Goal: Task Accomplishment & Management: Contribute content

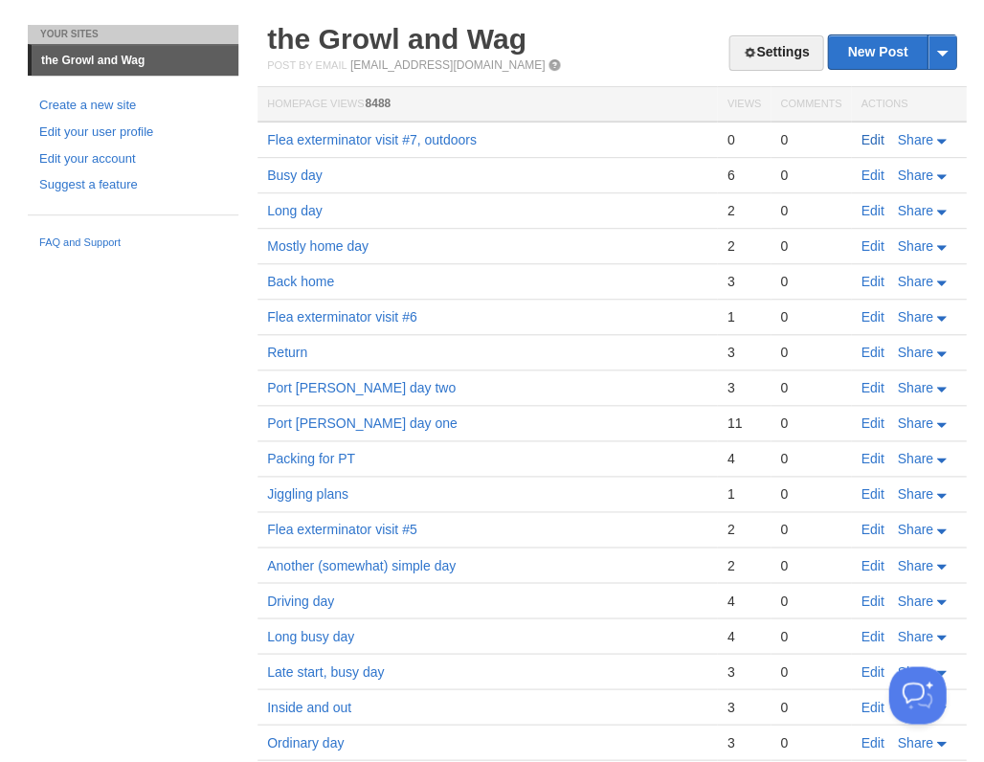
click at [873, 137] on link "Edit" at bounding box center [872, 139] width 23 height 15
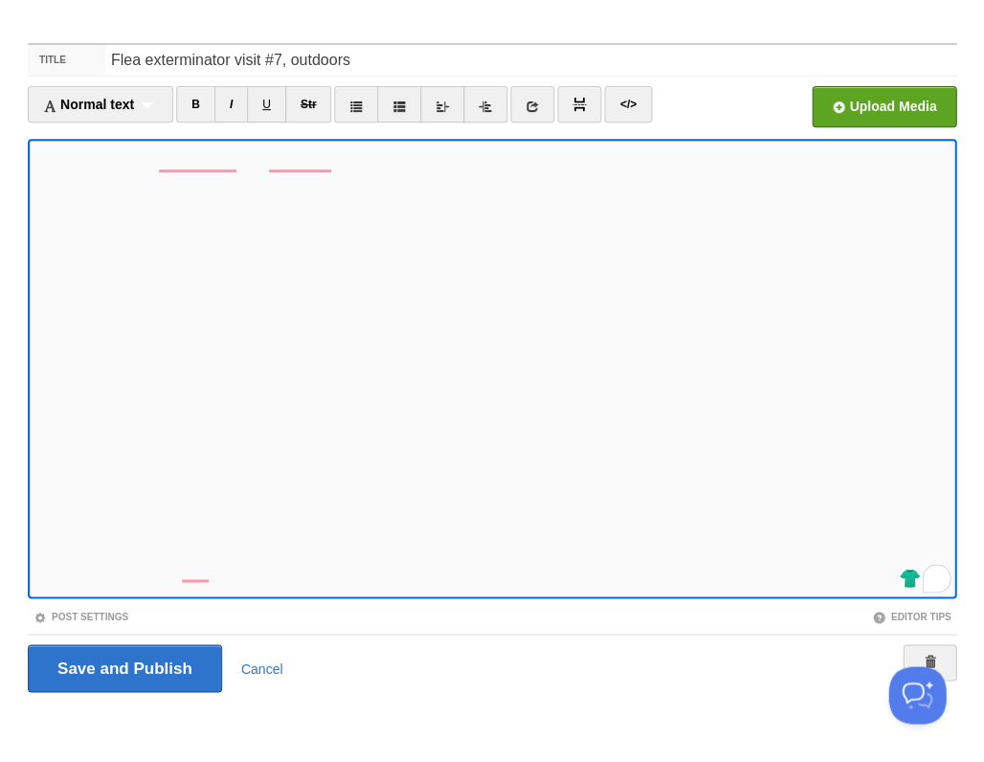
scroll to position [98, 0]
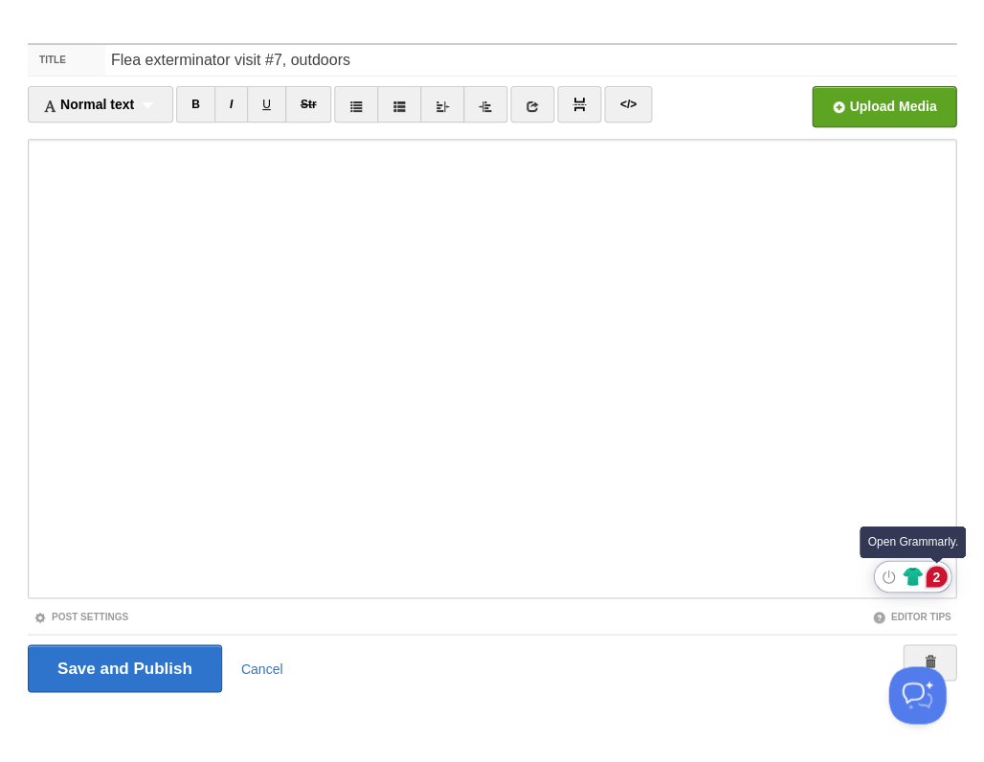
click at [931, 572] on div "2" at bounding box center [936, 576] width 21 height 21
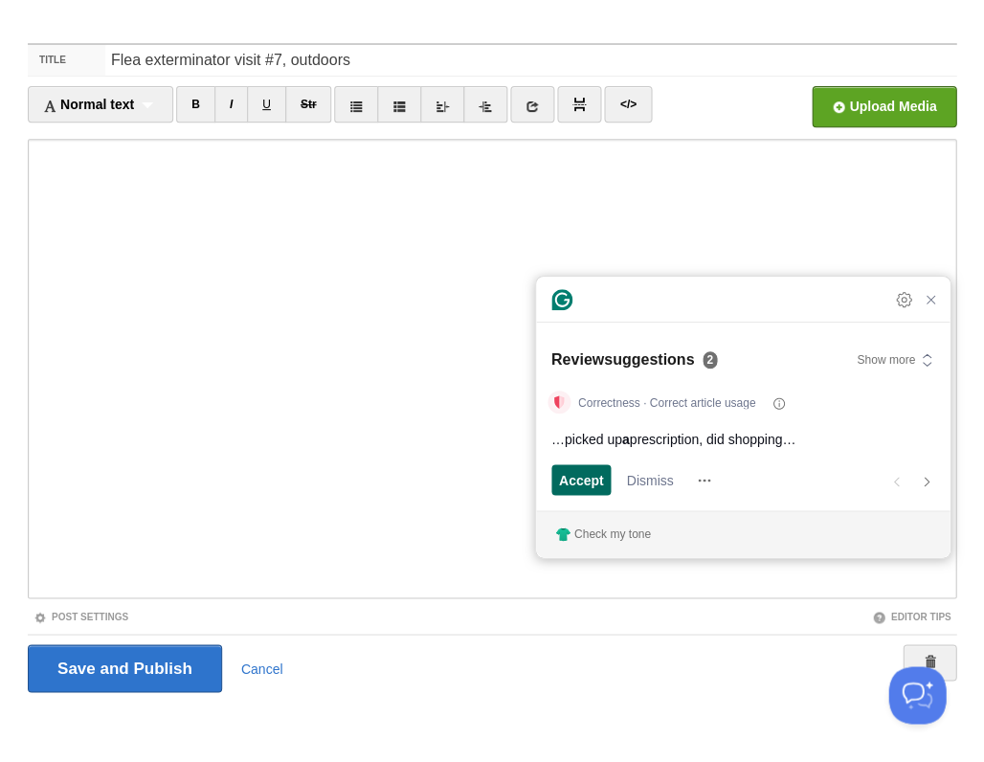
click at [581, 475] on span "Accept" at bounding box center [581, 480] width 45 height 20
click at [582, 475] on span "Accept" at bounding box center [581, 480] width 45 height 20
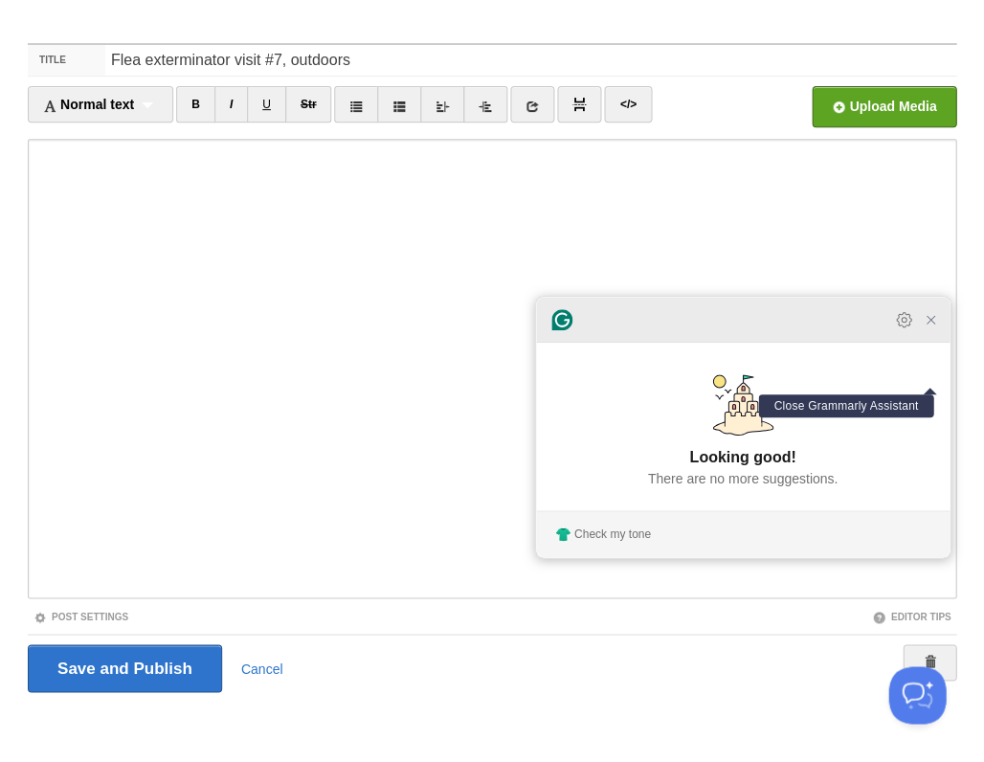
click at [932, 325] on icon "Close Grammarly Assistant" at bounding box center [930, 319] width 15 height 15
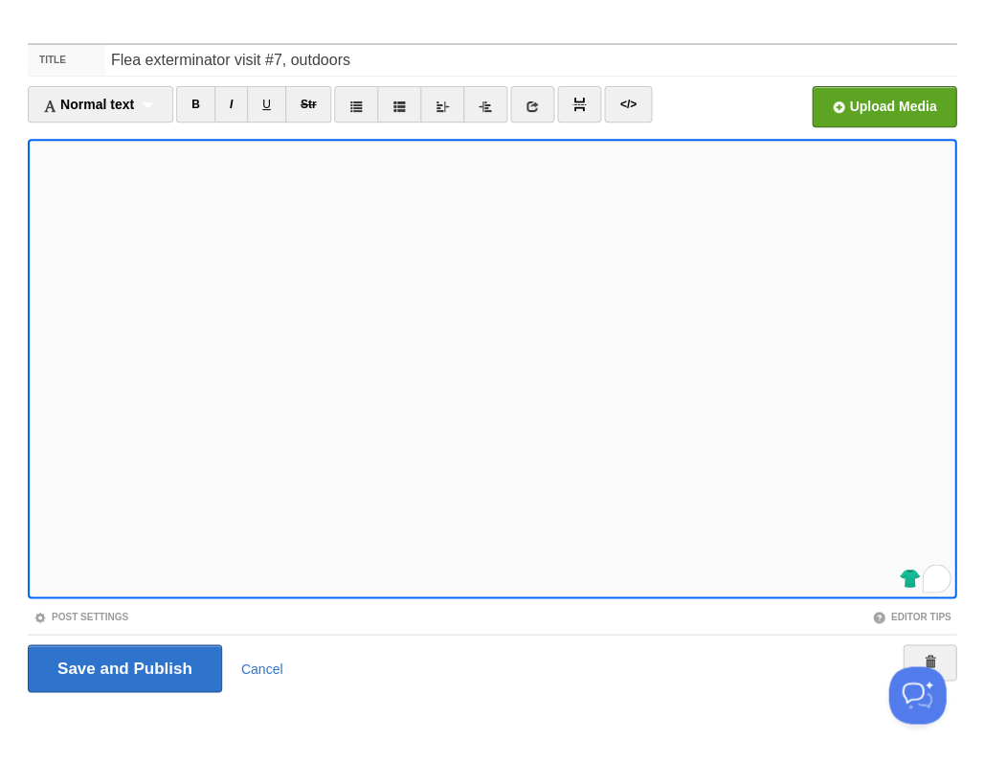
scroll to position [98, 0]
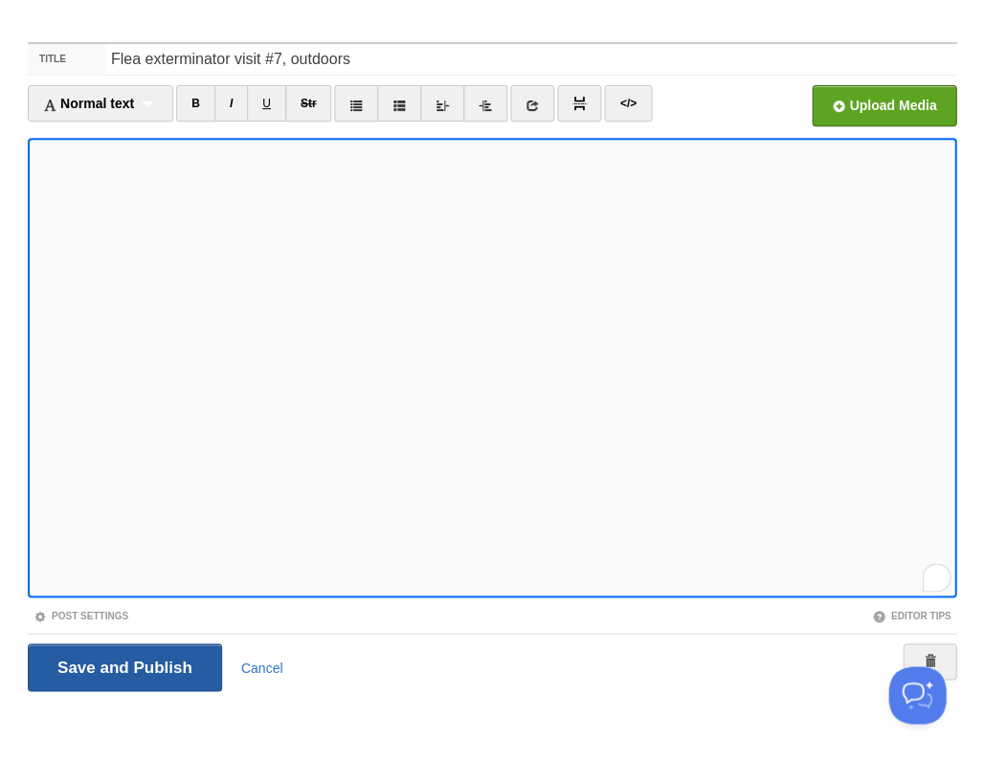
click at [123, 665] on input "Save and Publish" at bounding box center [125, 667] width 194 height 48
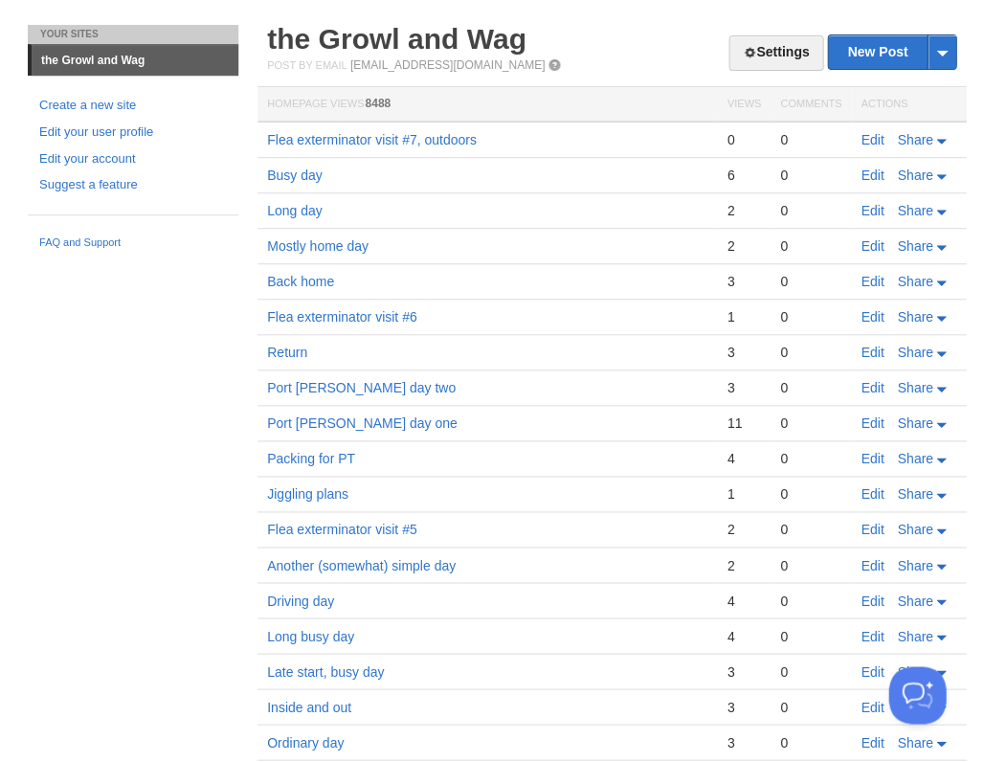
click at [582, 27] on h2 "the Growl and Wag" at bounding box center [611, 39] width 689 height 29
click at [864, 143] on link "Edit" at bounding box center [872, 139] width 23 height 15
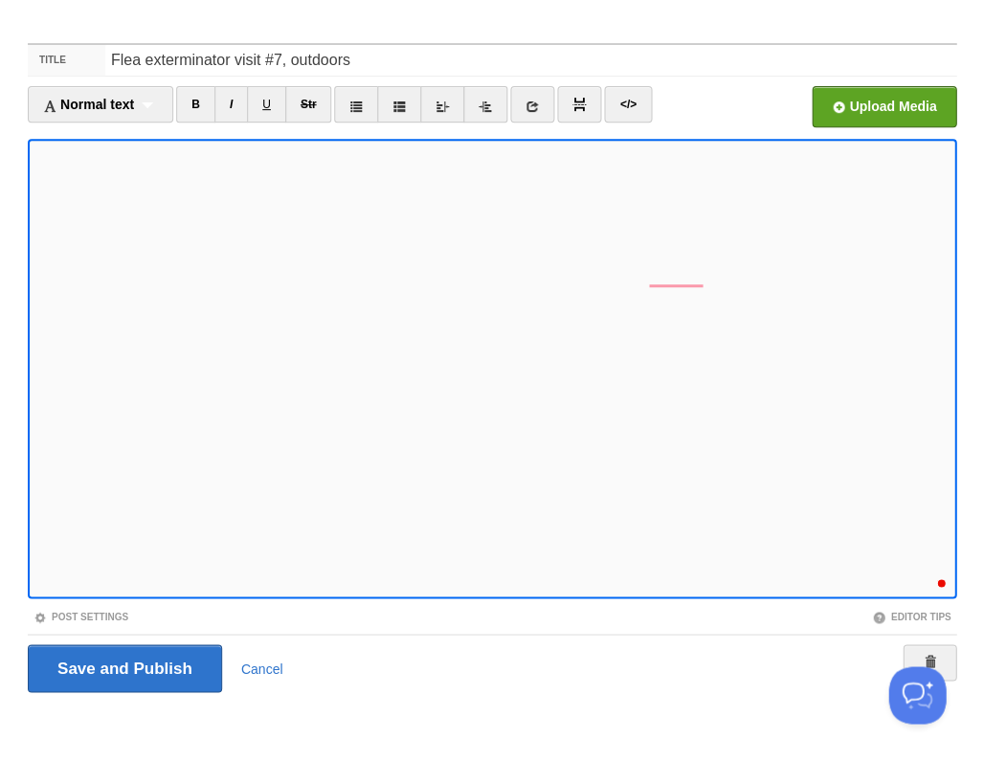
scroll to position [553, 0]
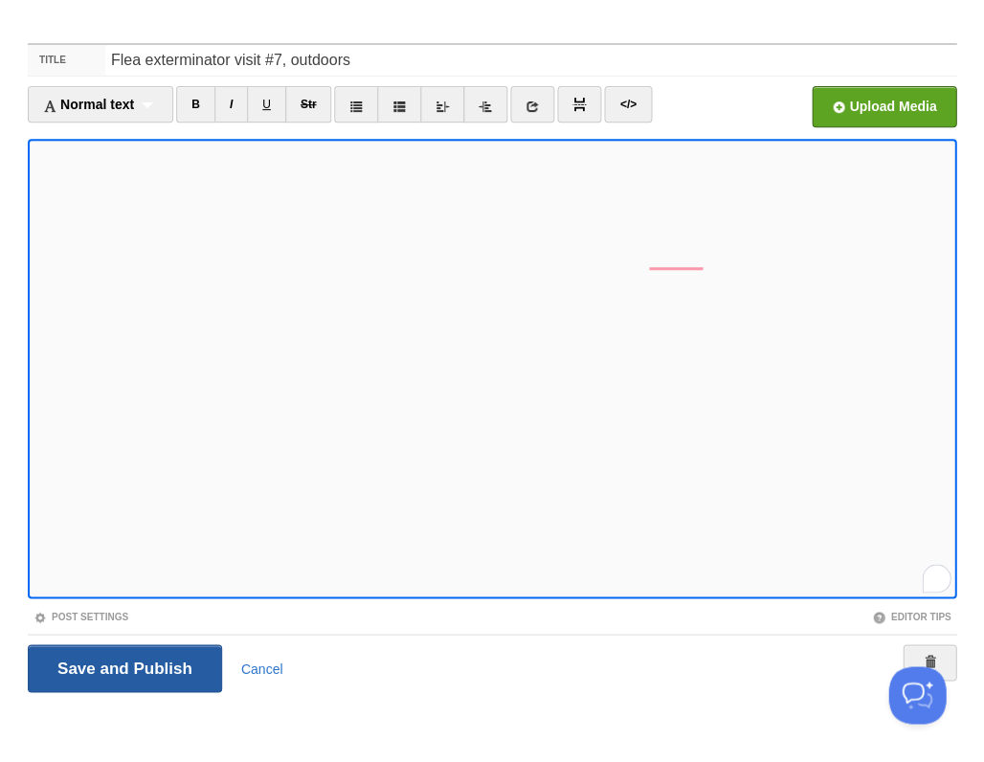
click at [123, 665] on input "Save and Publish" at bounding box center [125, 668] width 194 height 48
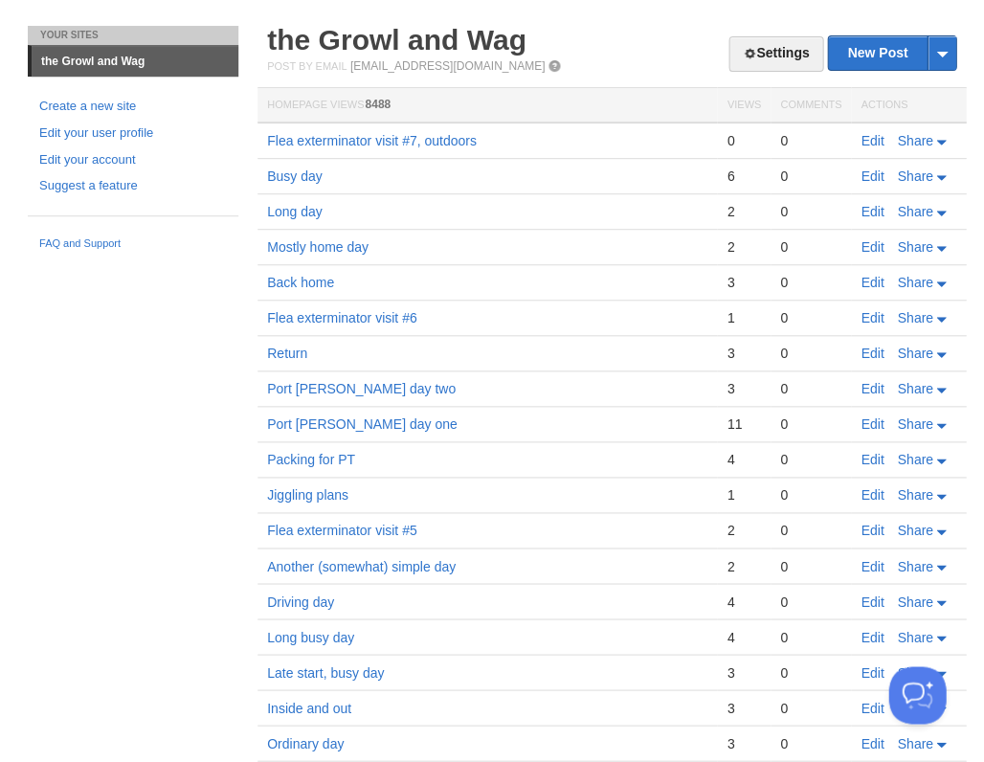
click at [858, 135] on td "Edit Share" at bounding box center [908, 141] width 115 height 36
click at [868, 140] on link "Edit" at bounding box center [872, 140] width 23 height 15
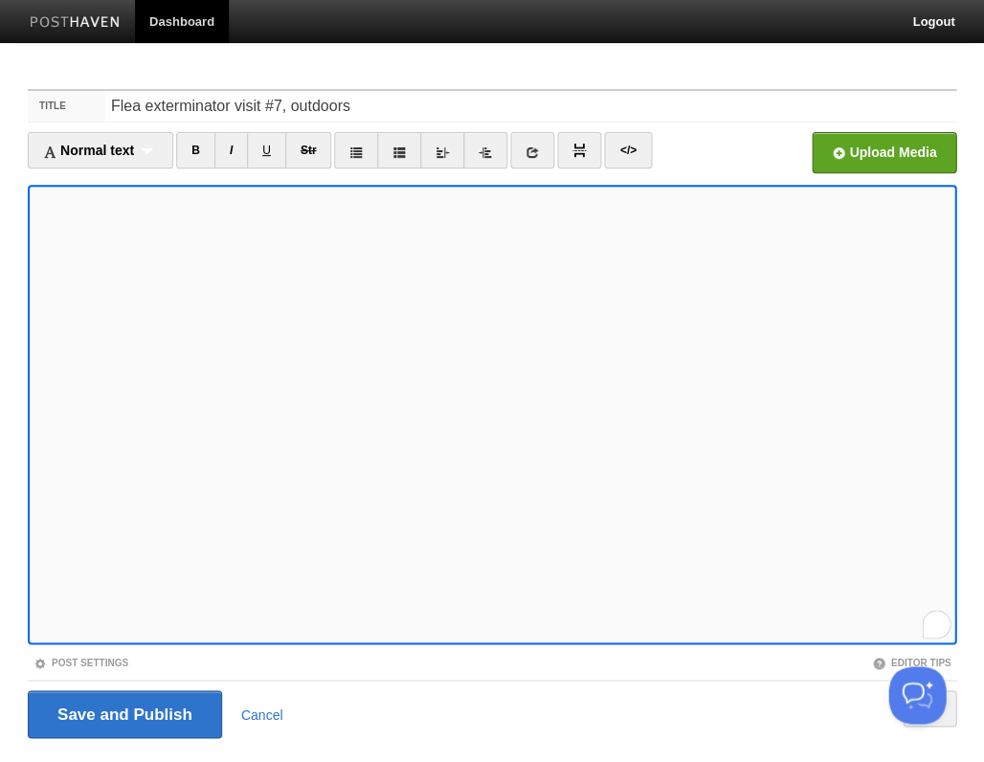
scroll to position [46, 0]
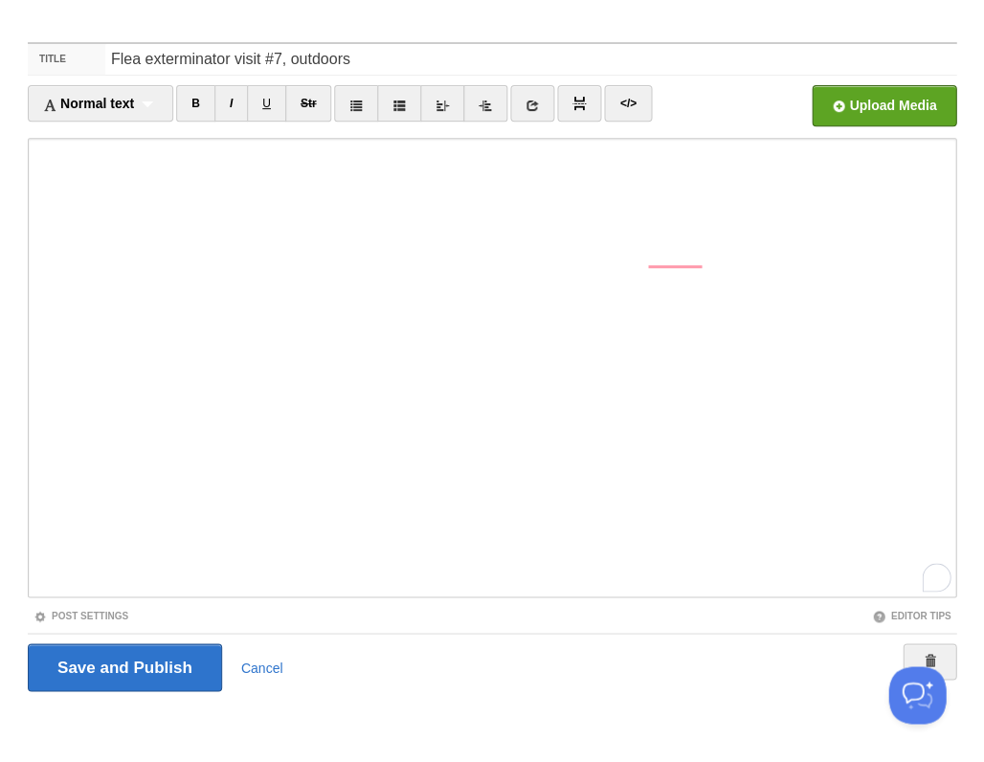
scroll to position [591, 0]
click at [933, 575] on div "1" at bounding box center [936, 575] width 21 height 21
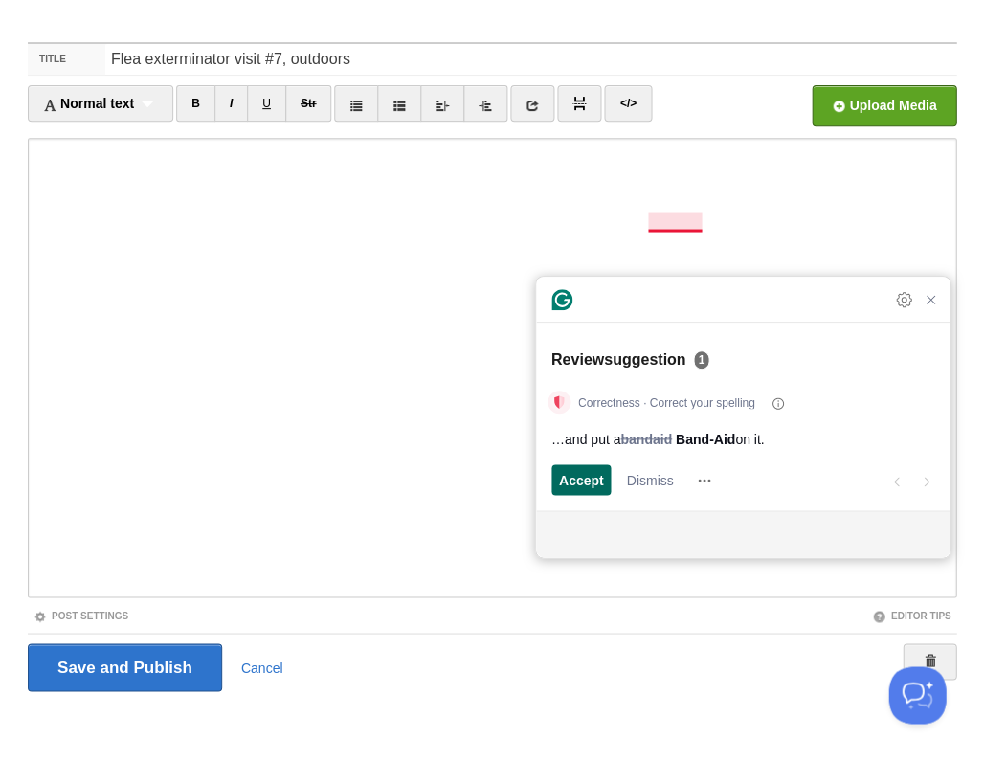
click at [577, 474] on span "Accept" at bounding box center [581, 480] width 45 height 20
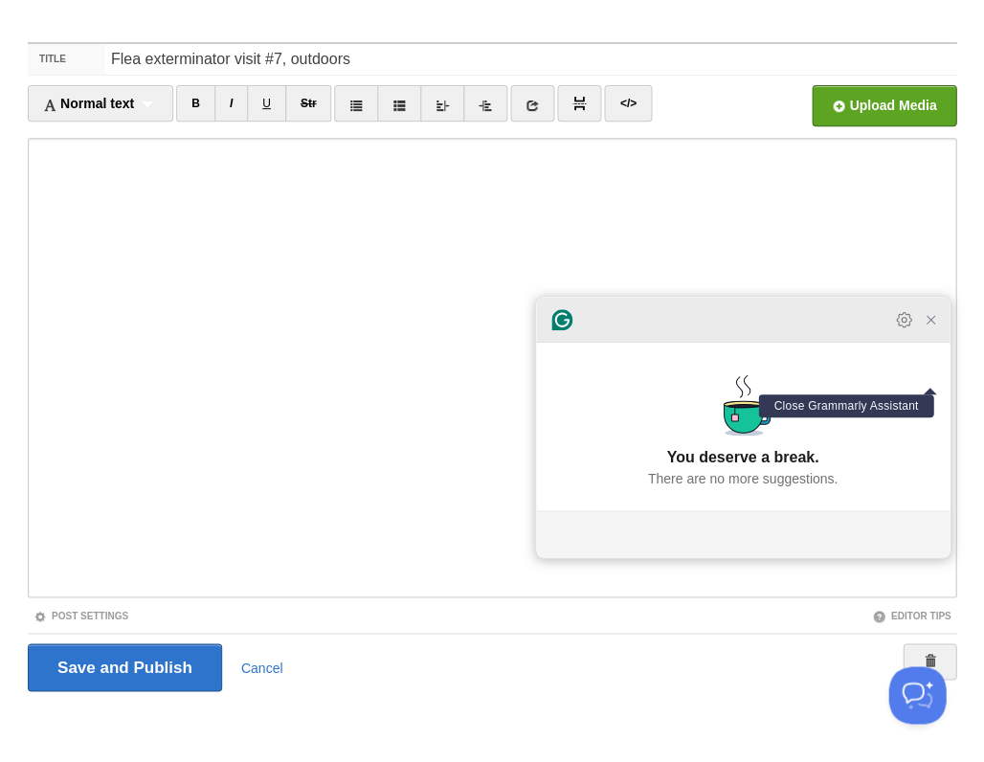
click at [927, 327] on icon "Close Grammarly Assistant" at bounding box center [930, 319] width 15 height 15
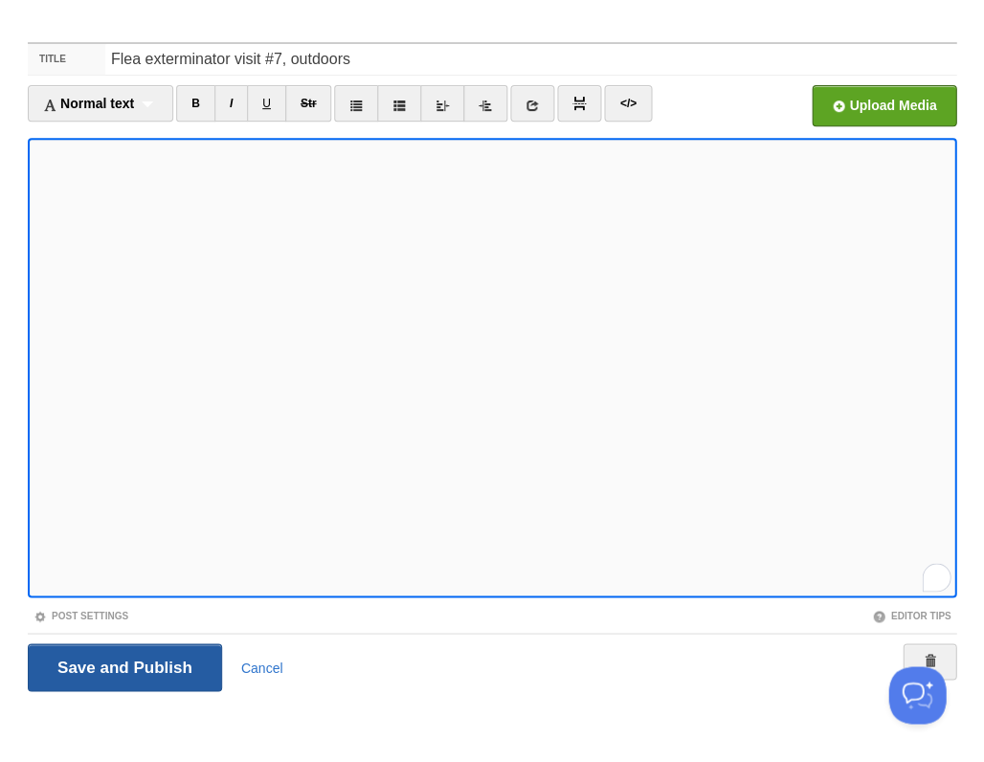
click at [123, 665] on input "Save and Publish" at bounding box center [125, 667] width 194 height 48
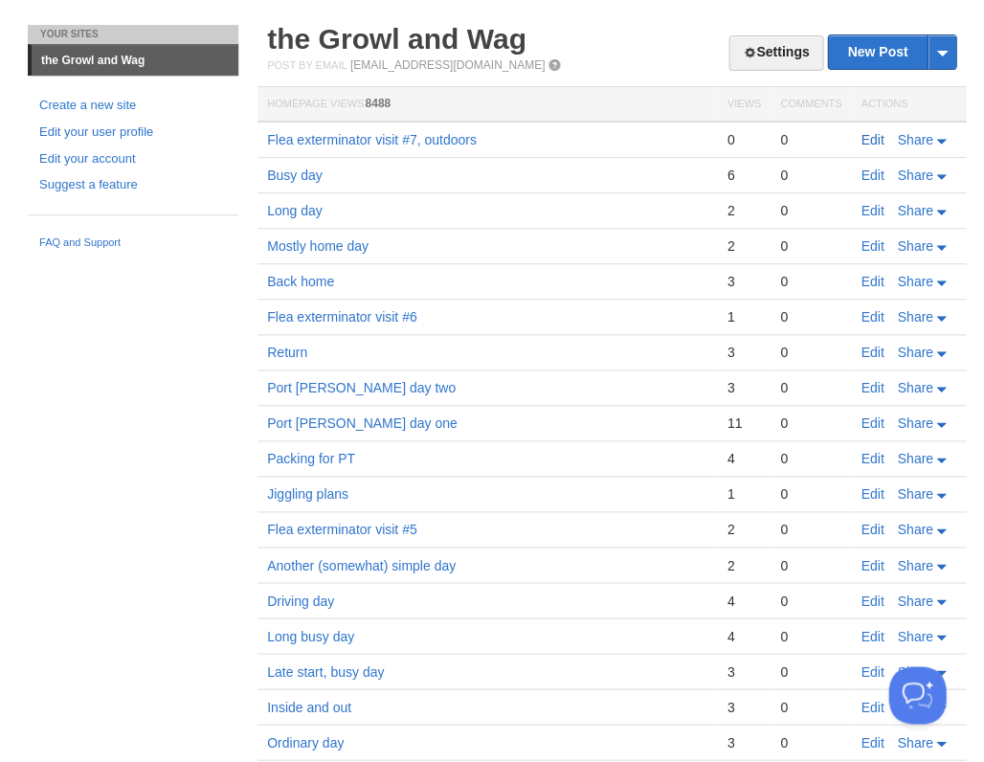
click at [866, 138] on link "Edit" at bounding box center [872, 139] width 23 height 15
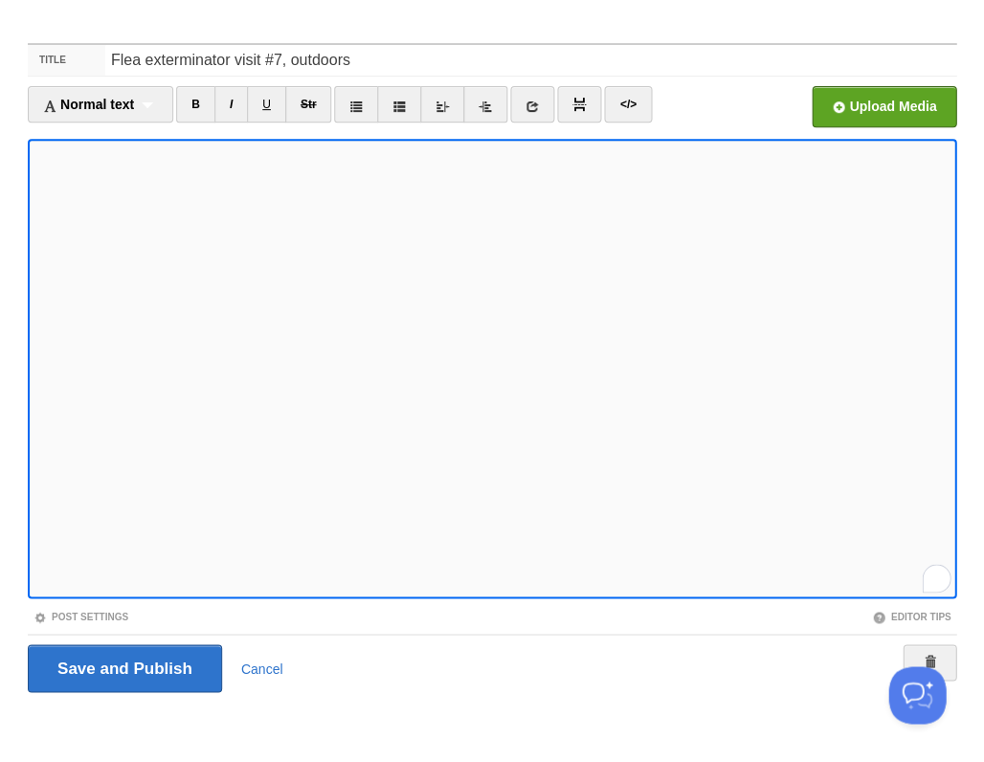
scroll to position [624, 0]
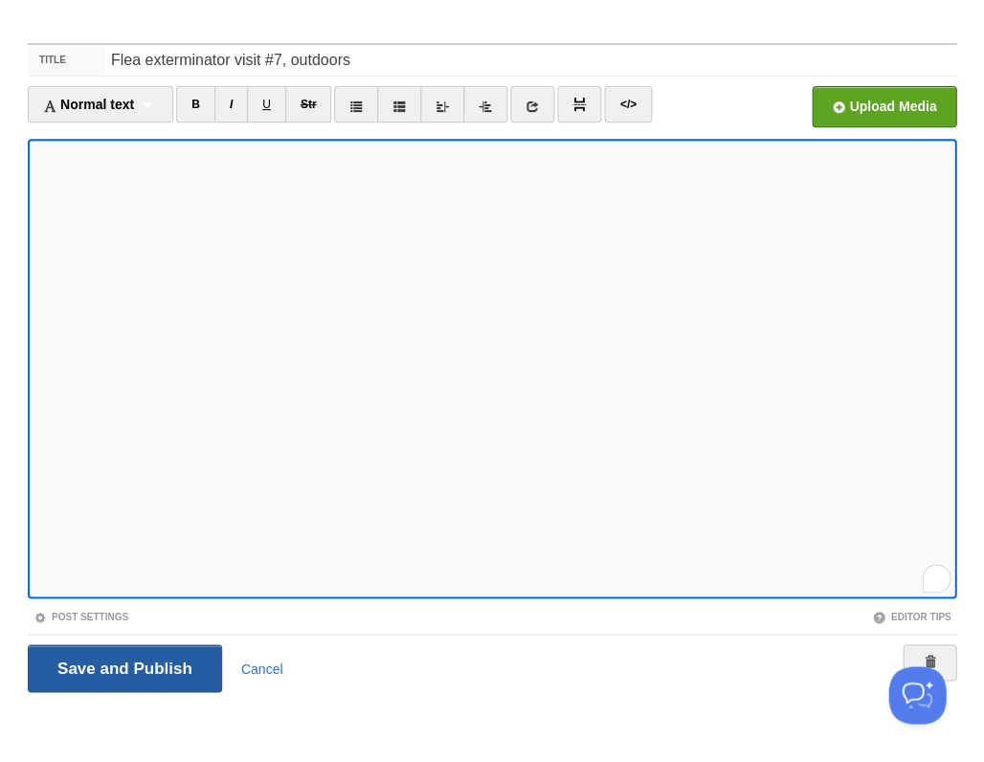
click at [123, 665] on input "Save and Publish" at bounding box center [125, 668] width 194 height 48
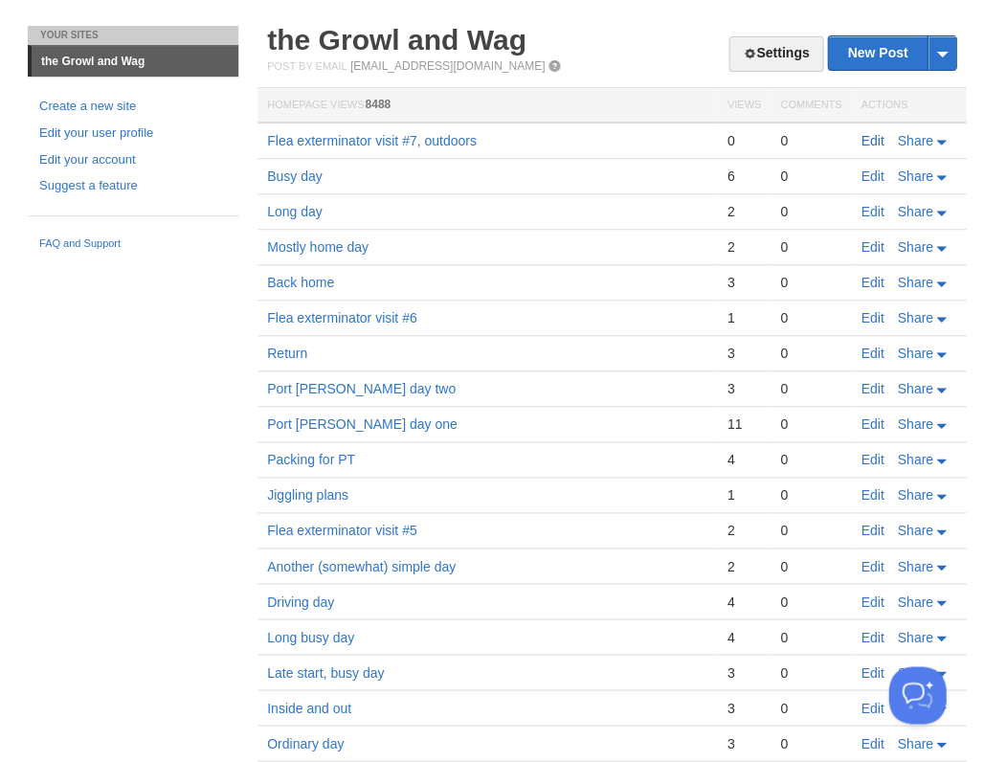
click at [869, 137] on link "Edit" at bounding box center [872, 140] width 23 height 15
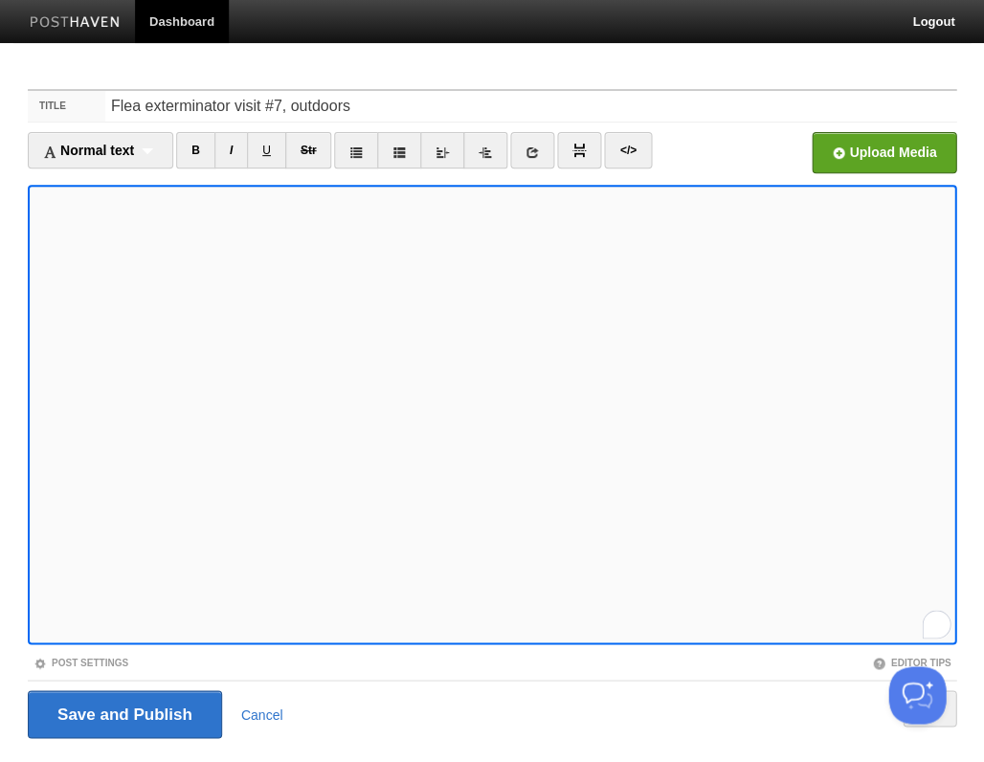
scroll to position [85, 0]
click at [123, 712] on input "Save and Publish" at bounding box center [125, 714] width 194 height 48
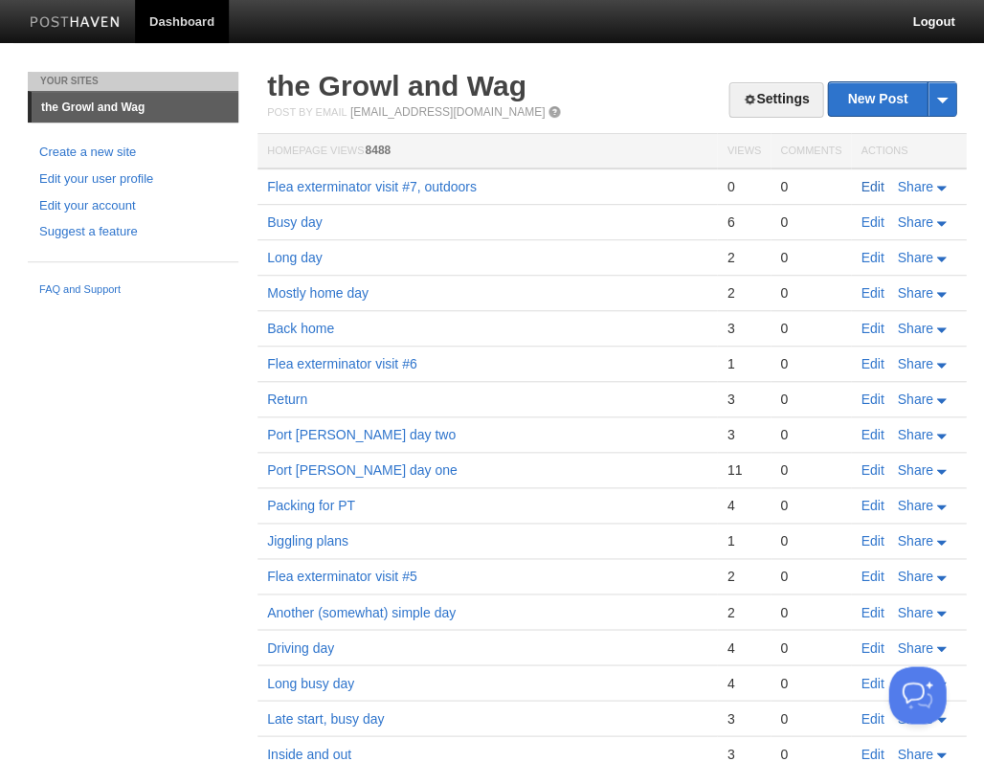
click at [871, 184] on link "Edit" at bounding box center [872, 186] width 23 height 15
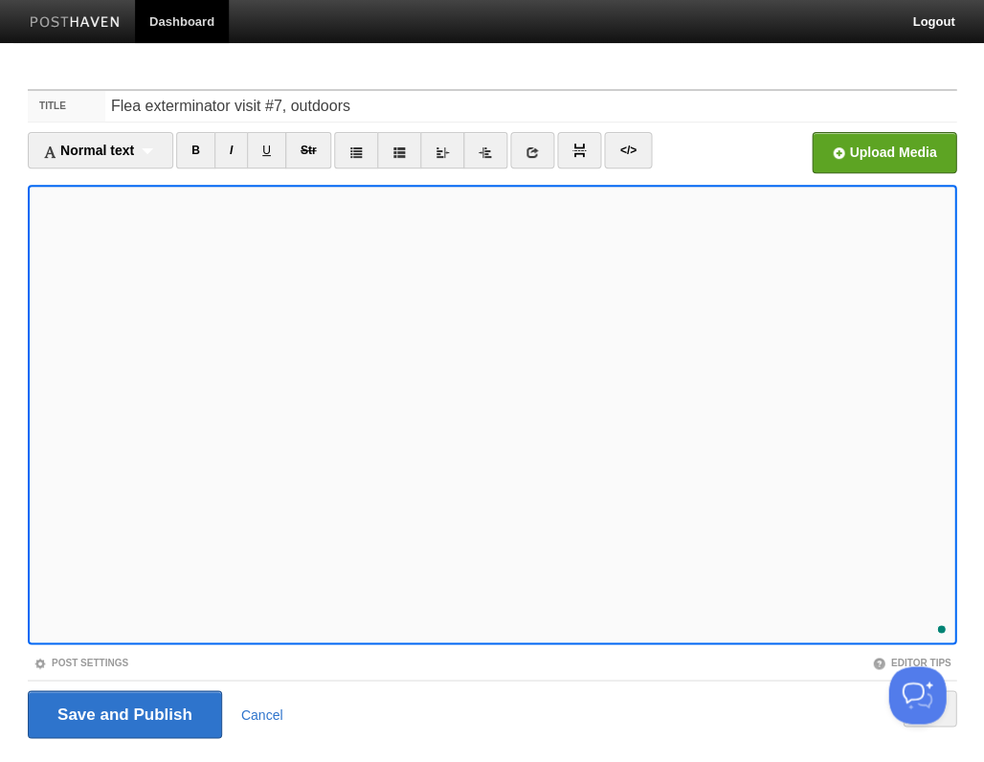
scroll to position [46, 0]
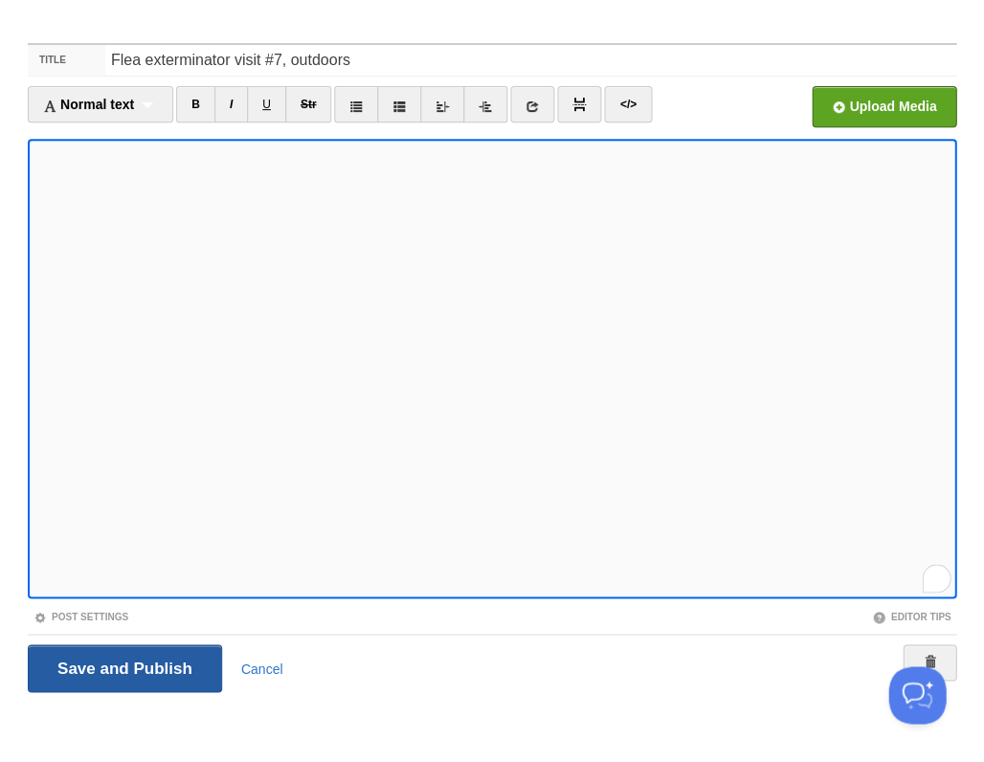
click at [123, 665] on input "Save and Publish" at bounding box center [125, 668] width 194 height 48
